Goal: Find contact information: Find contact information

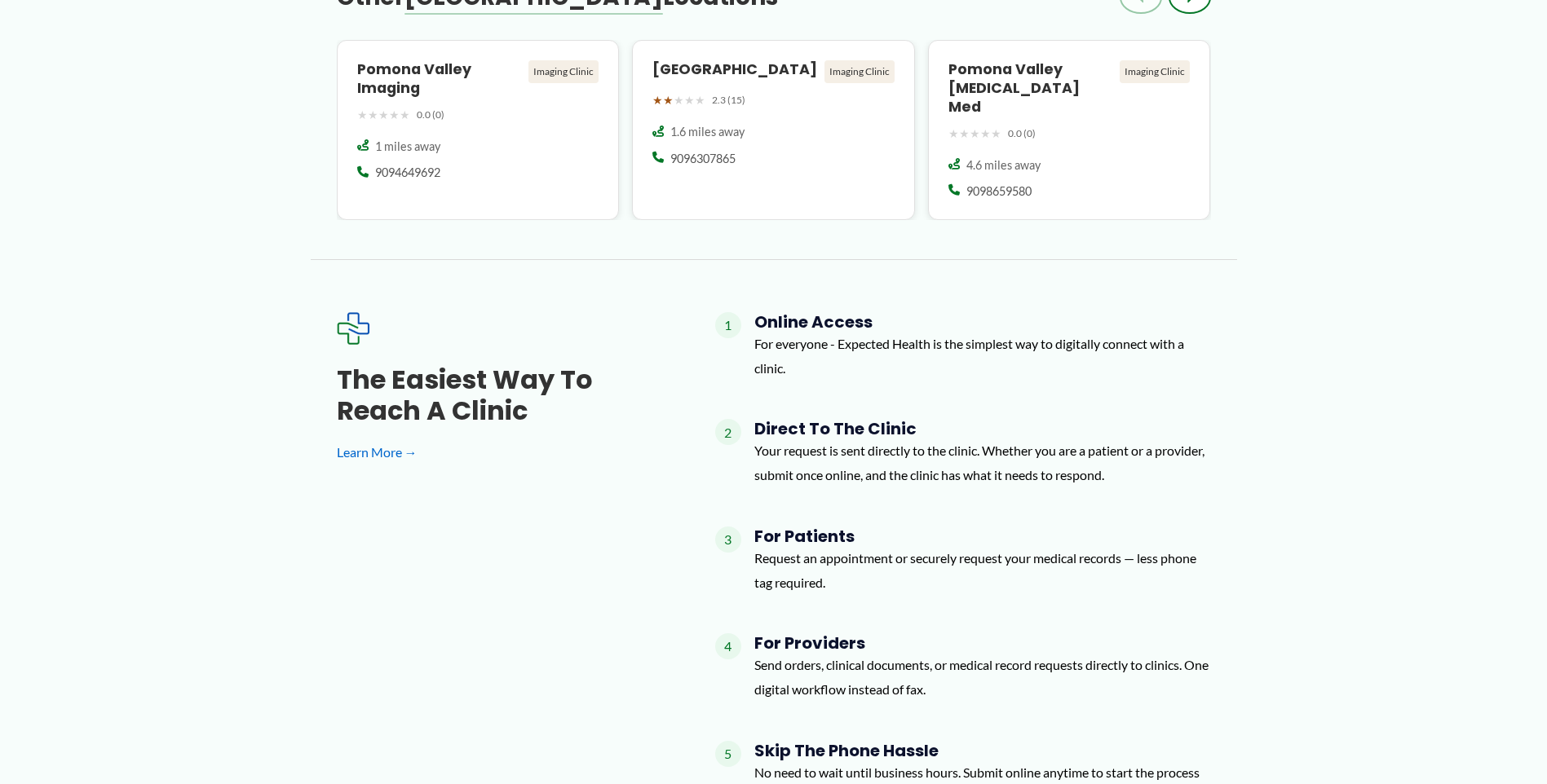
scroll to position [1020, 0]
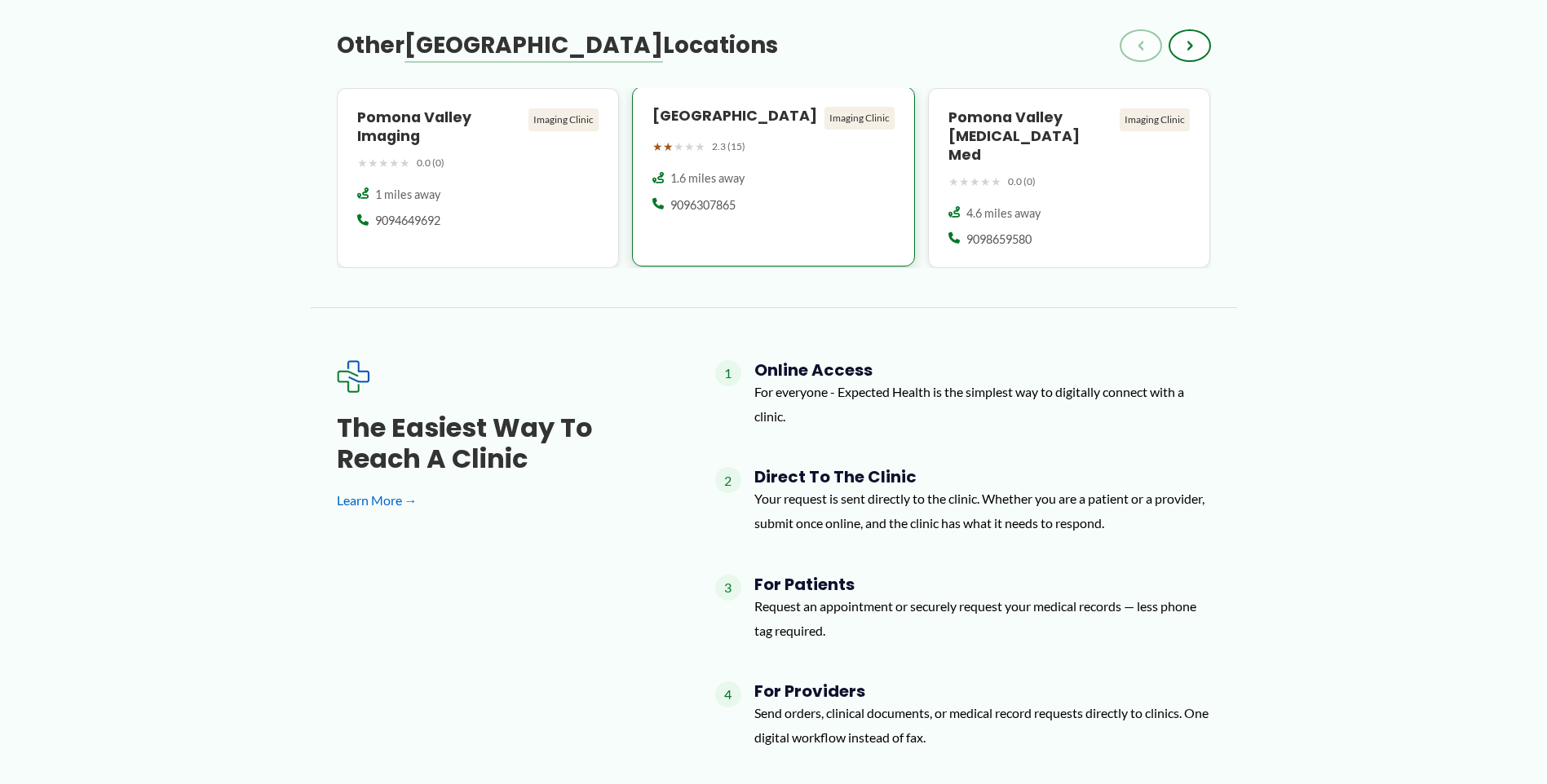
click at [709, 213] on span "9096307865" at bounding box center [703, 205] width 65 height 16
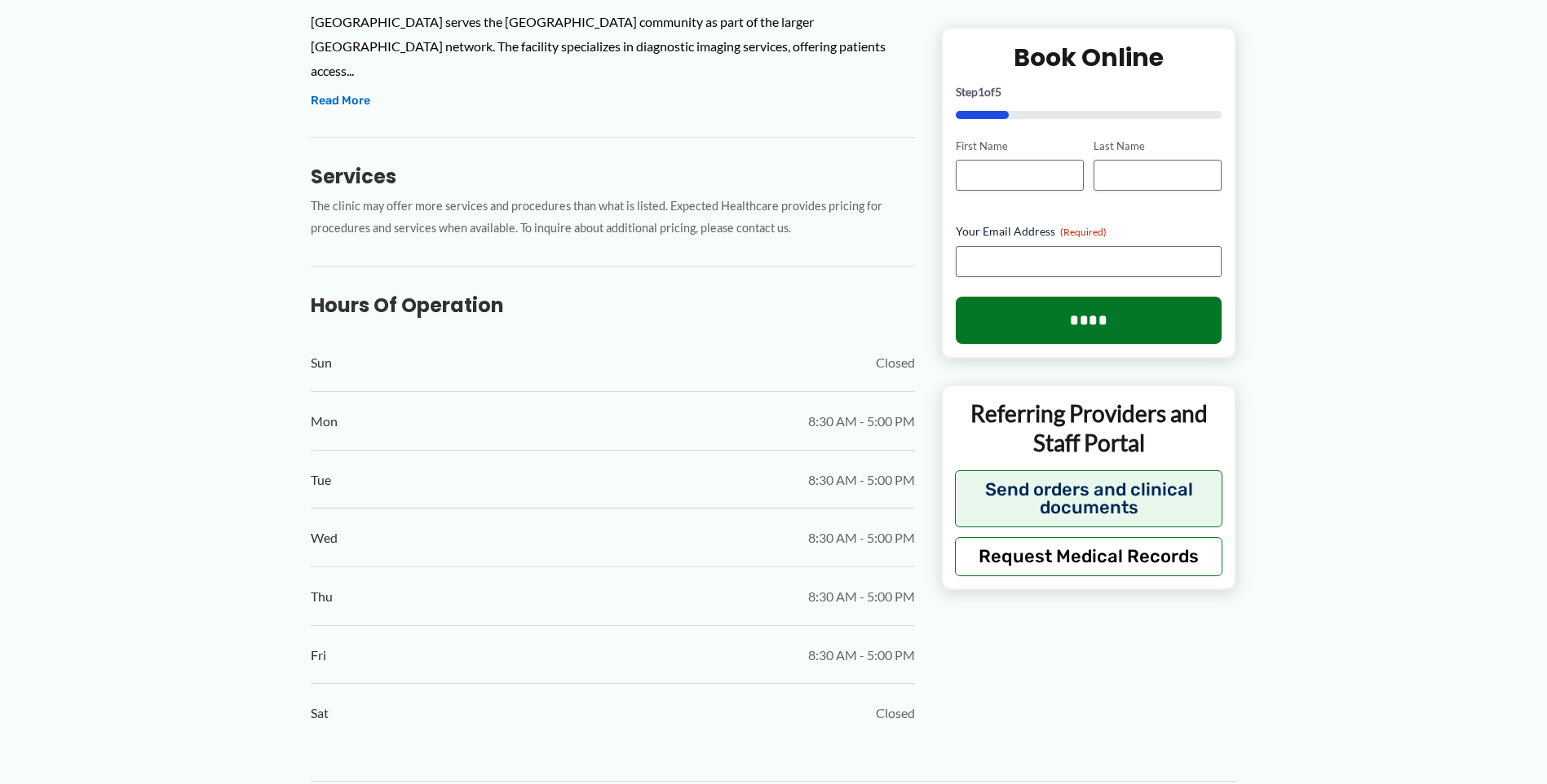
scroll to position [652, 0]
